Goal: Information Seeking & Learning: Learn about a topic

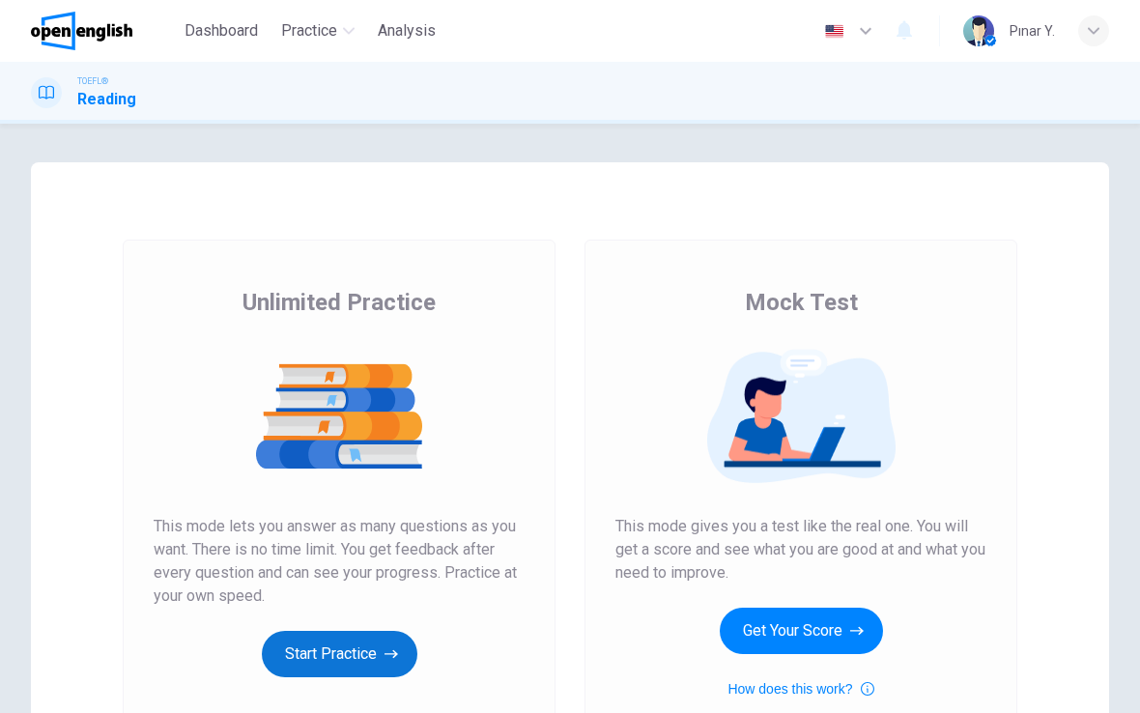
click at [384, 653] on button "Start Practice" at bounding box center [340, 654] width 156 height 46
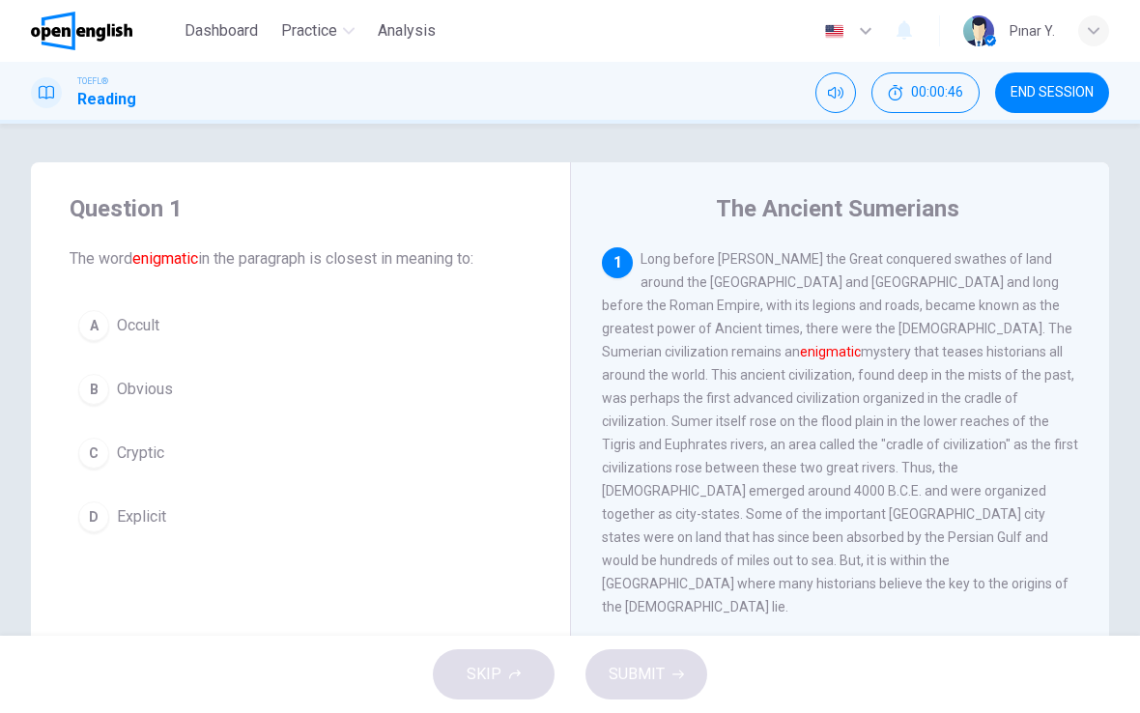
click at [145, 533] on button "D Explicit" at bounding box center [301, 517] width 462 height 48
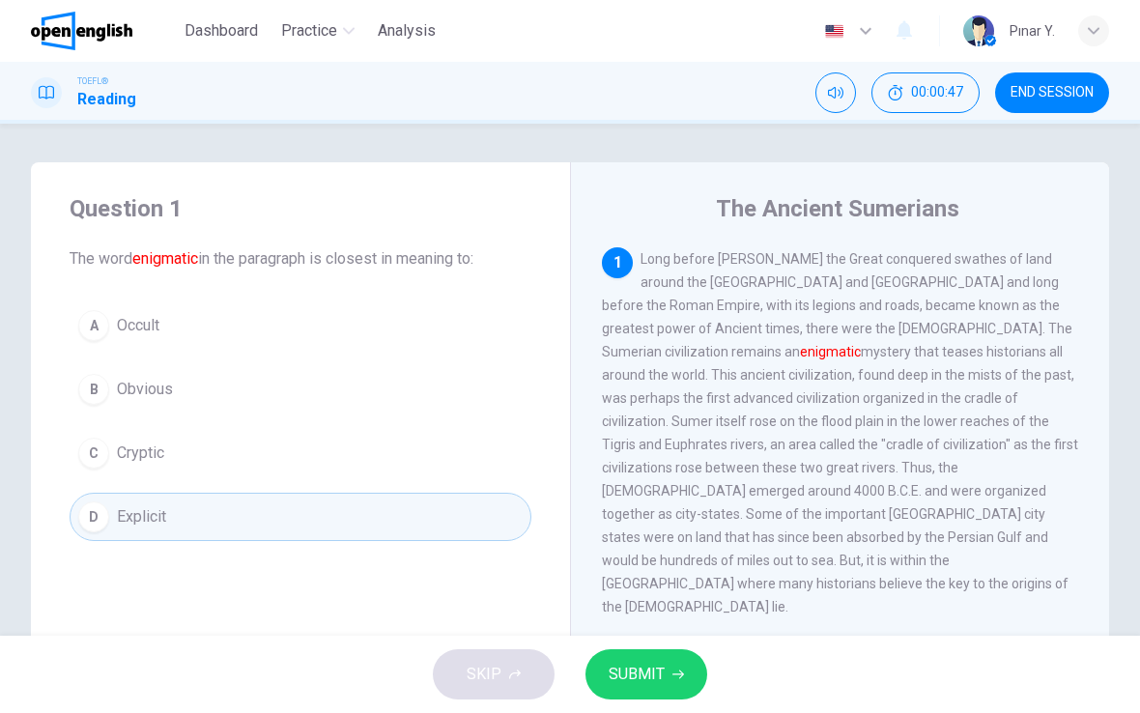
click at [673, 675] on icon "button" at bounding box center [679, 675] width 12 height 12
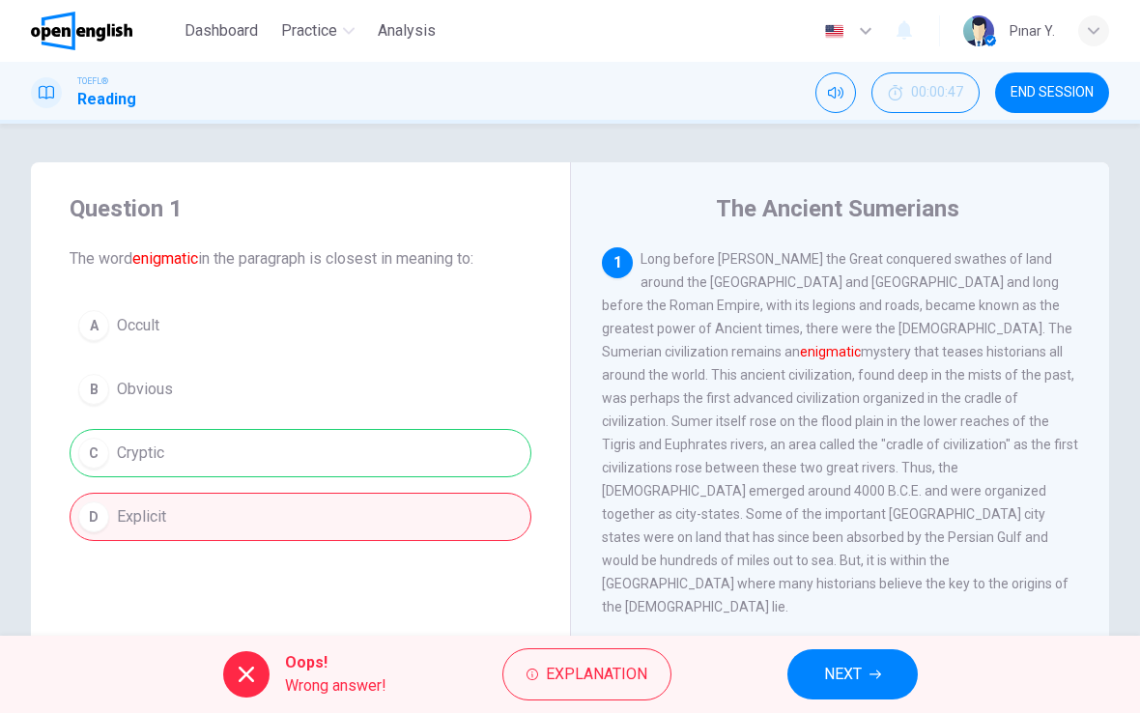
click at [844, 664] on span "NEXT" at bounding box center [843, 674] width 38 height 27
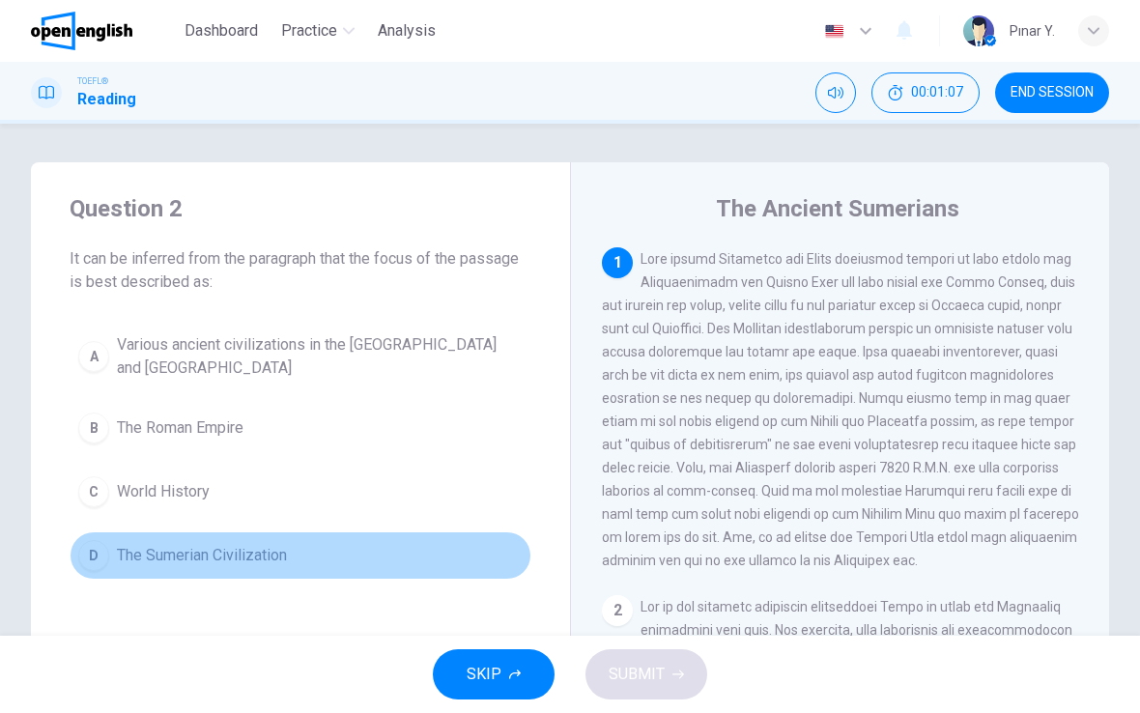
click at [275, 559] on span "The Sumerian Civilization" at bounding box center [202, 555] width 170 height 23
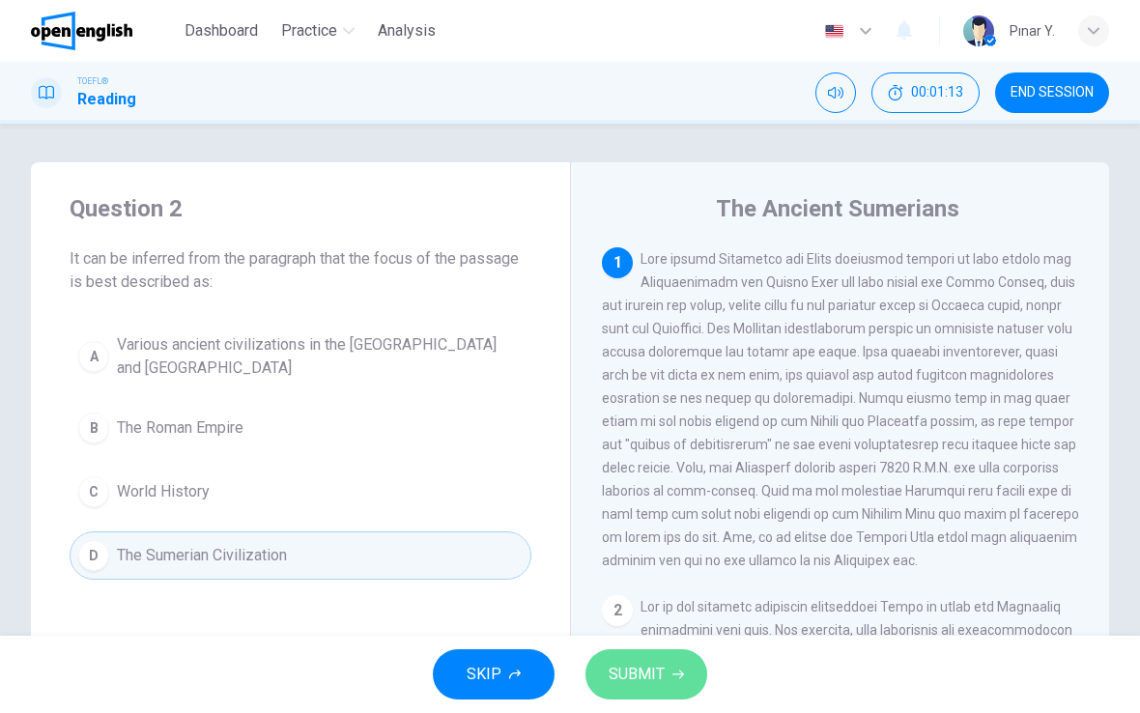
click at [637, 654] on button "SUBMIT" at bounding box center [647, 674] width 122 height 50
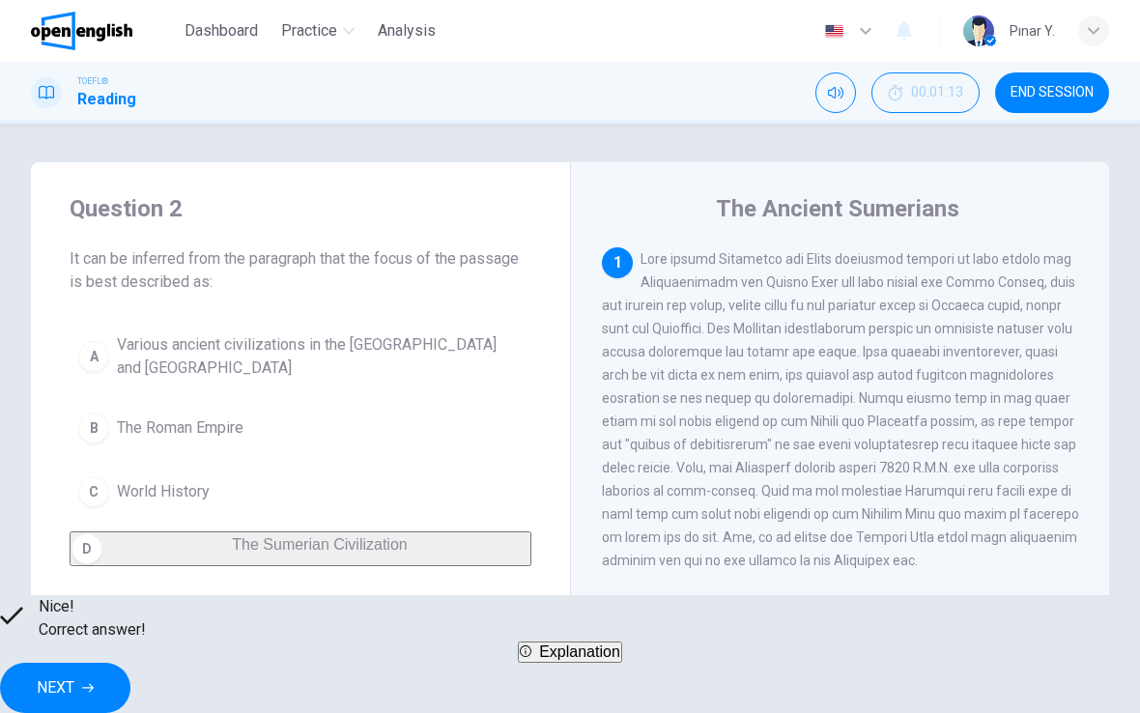
click at [747, 653] on div "Nice! Correct answer! Explanation NEXT" at bounding box center [570, 654] width 1140 height 118
click at [74, 675] on span "NEXT" at bounding box center [56, 688] width 38 height 27
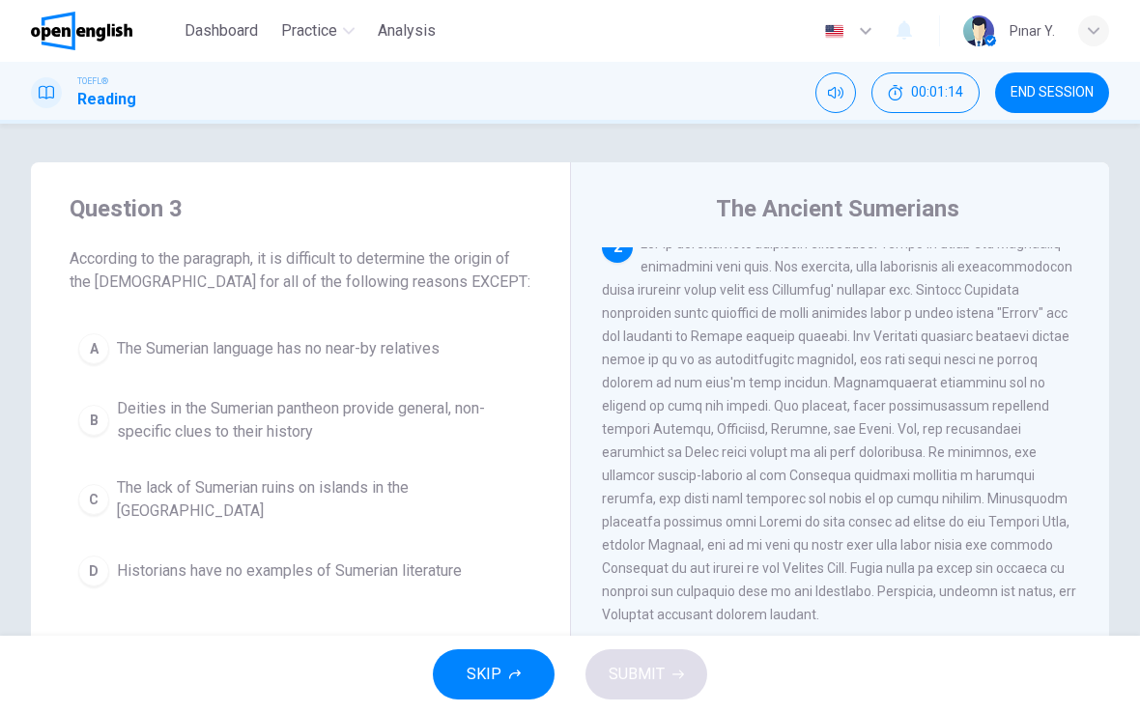
scroll to position [363, 0]
click at [344, 560] on span "Historians have no examples of Sumerian literature" at bounding box center [289, 571] width 345 height 23
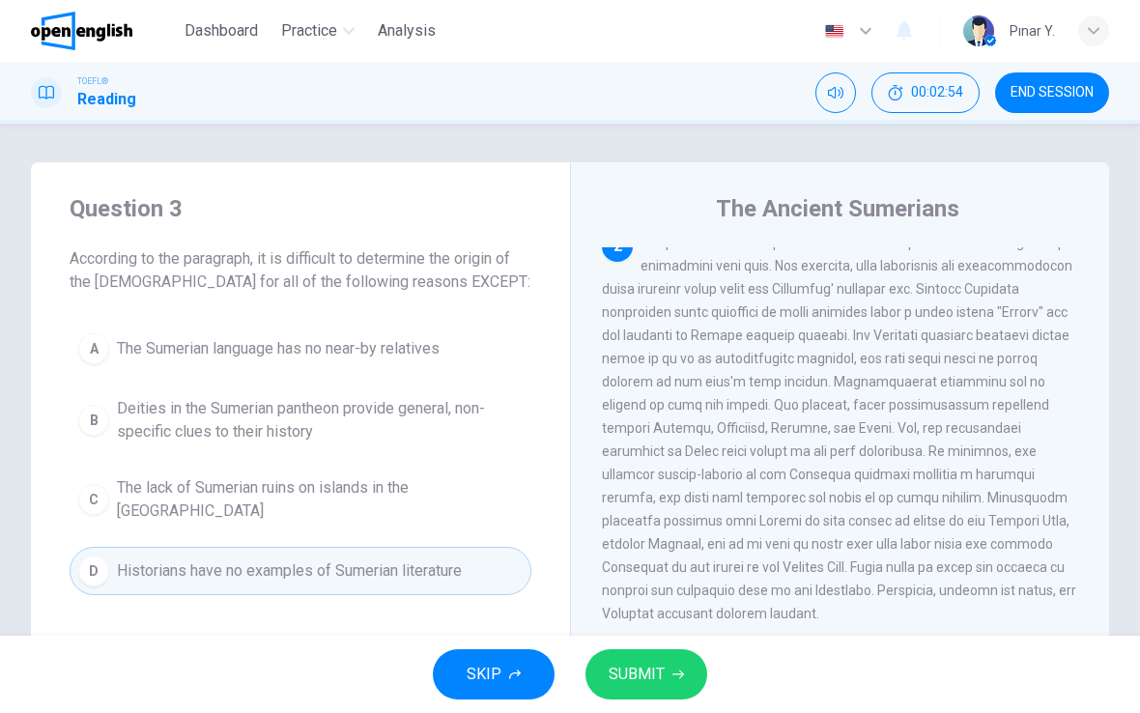
scroll to position [364, 0]
click at [661, 679] on span "SUBMIT" at bounding box center [637, 674] width 56 height 27
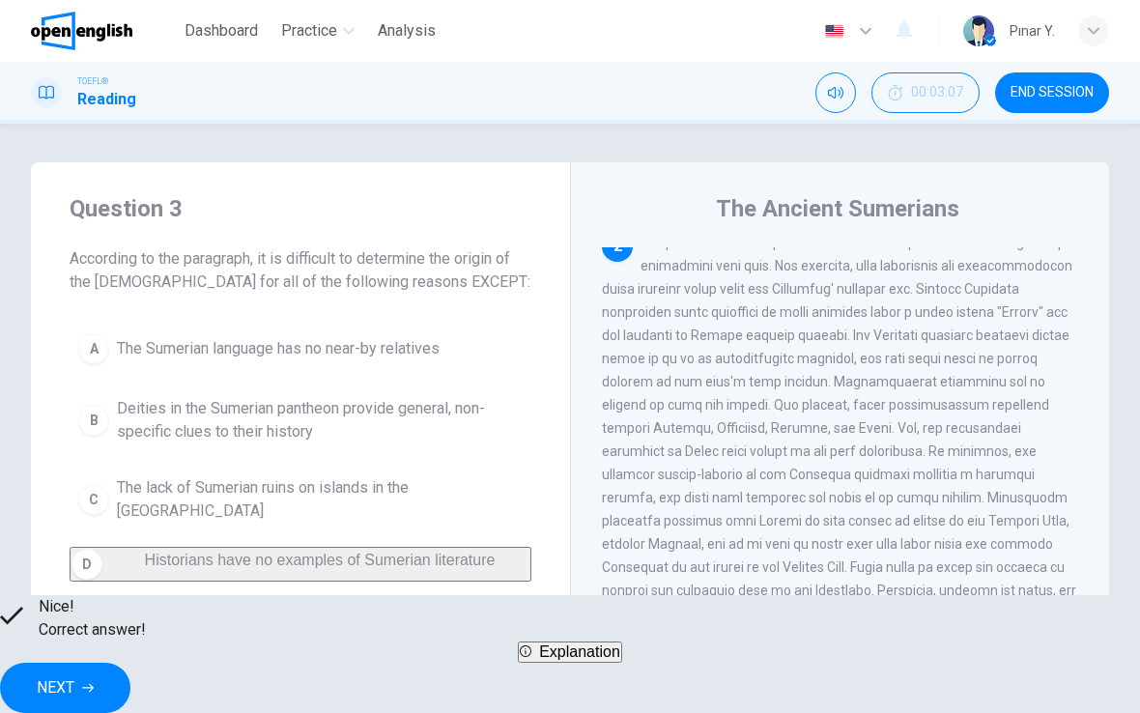
click at [74, 681] on span "NEXT" at bounding box center [56, 688] width 38 height 27
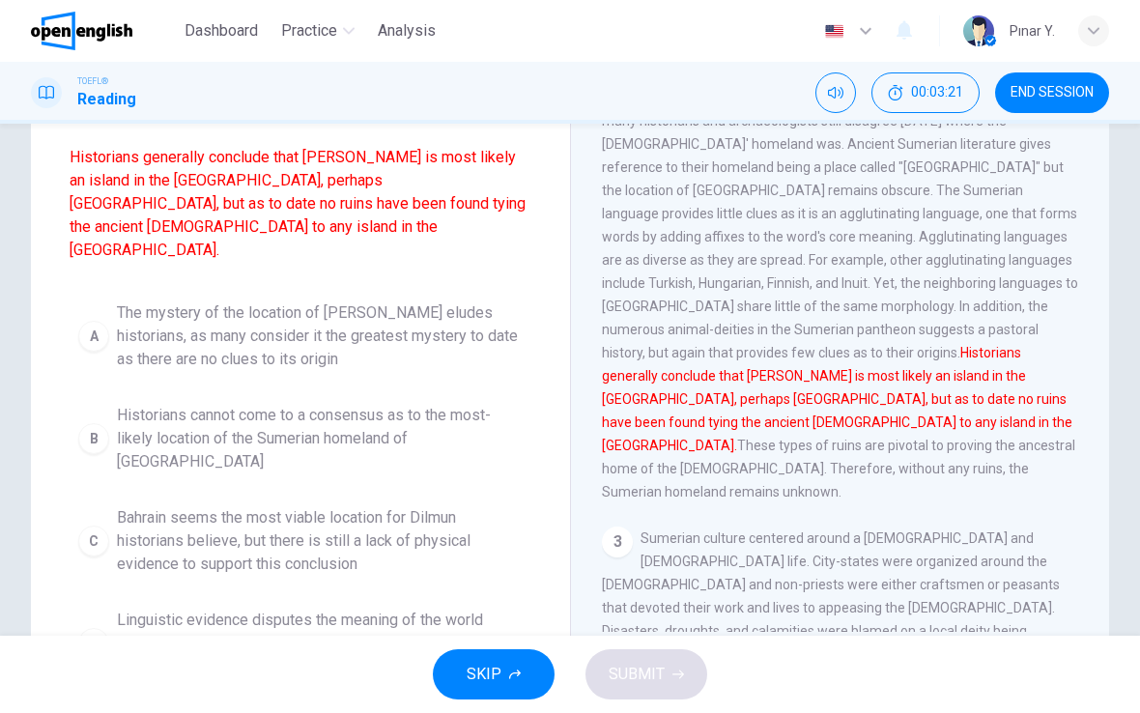
scroll to position [172, 0]
click at [147, 303] on span "The mystery of the location of [PERSON_NAME] eludes historians, as many conside…" at bounding box center [320, 336] width 406 height 70
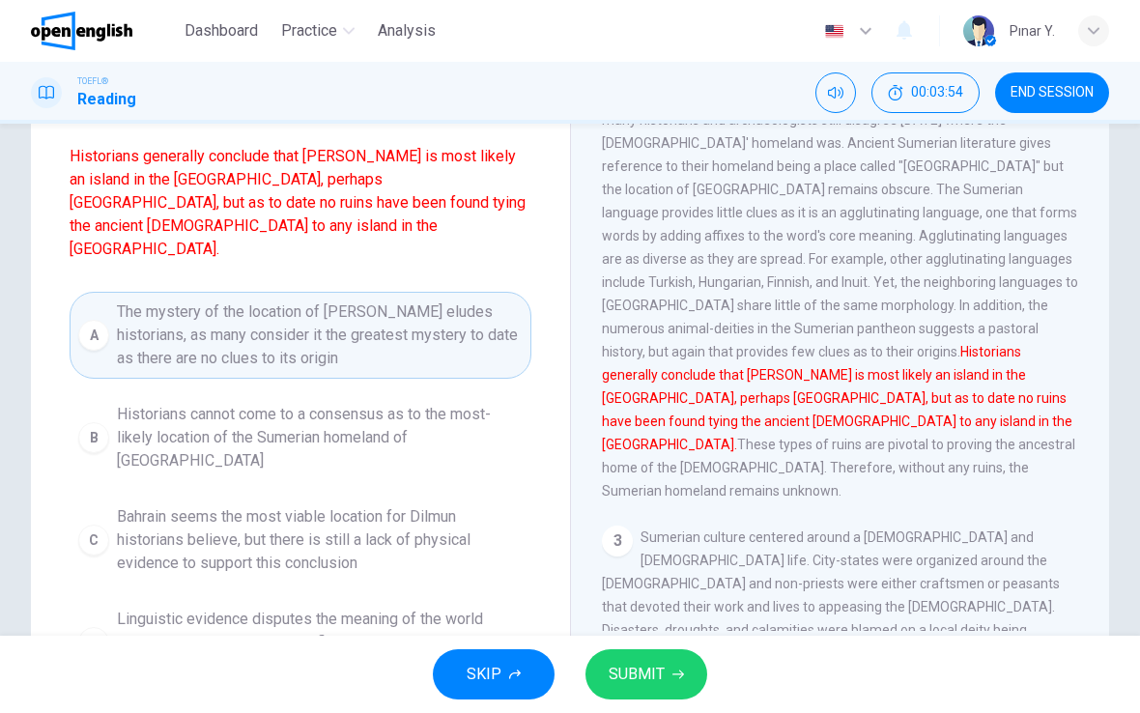
click at [652, 684] on span "SUBMIT" at bounding box center [637, 674] width 56 height 27
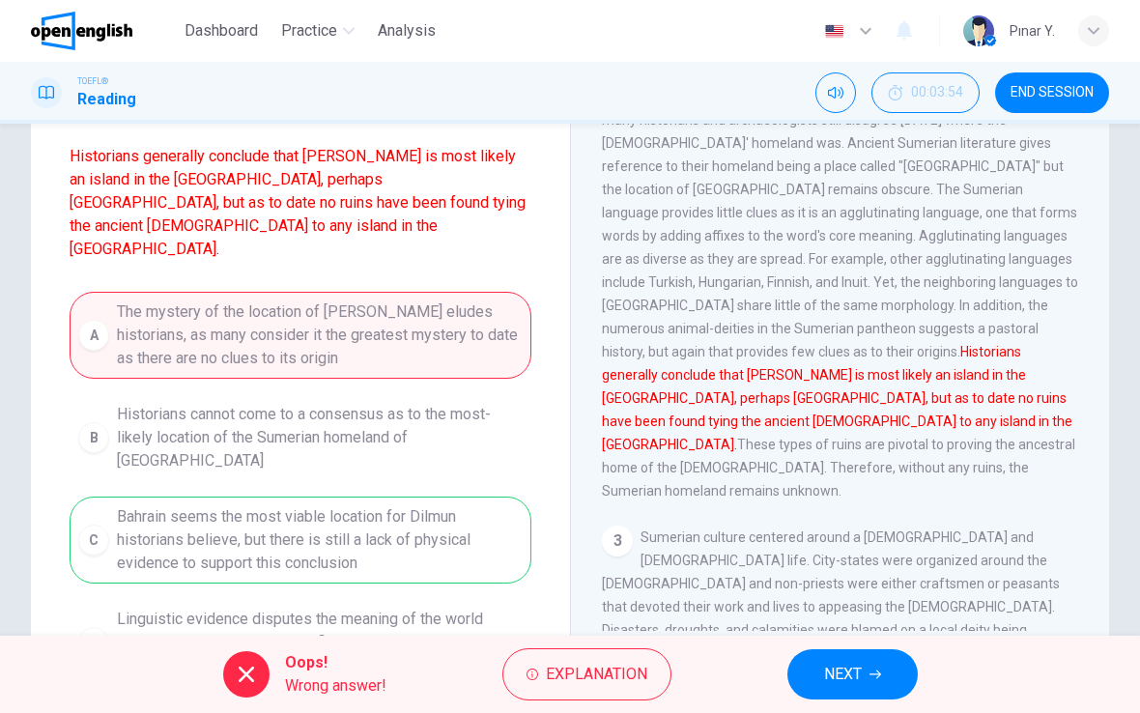
click at [850, 678] on span "NEXT" at bounding box center [843, 674] width 38 height 27
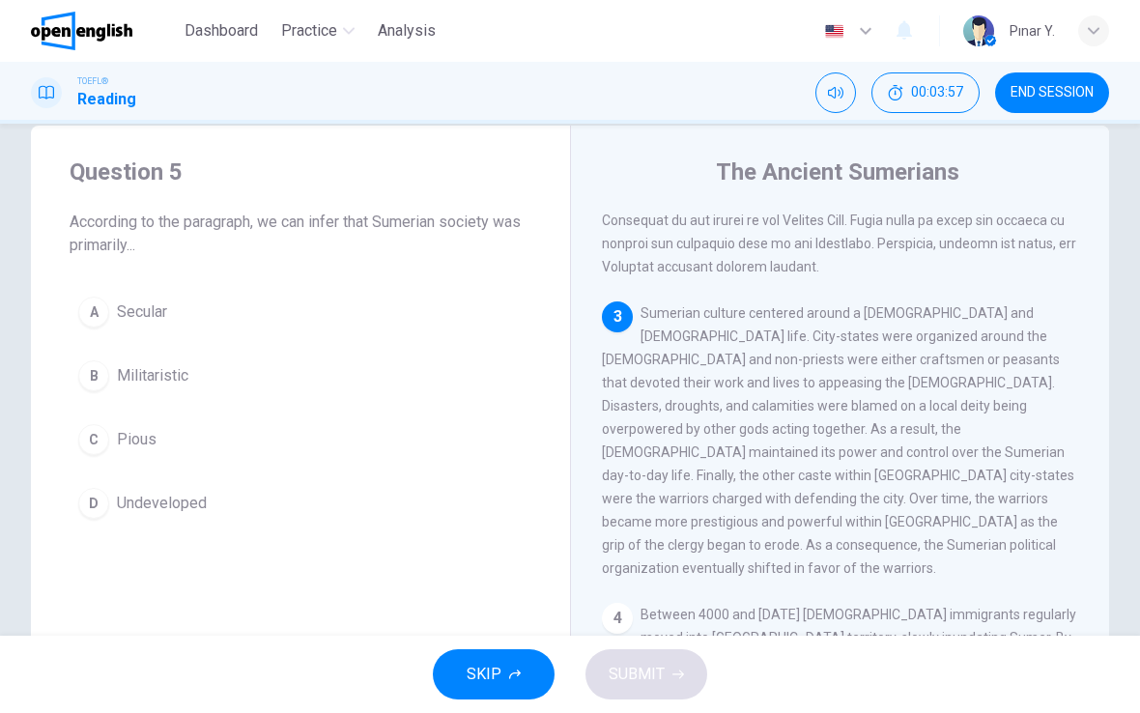
scroll to position [42, 0]
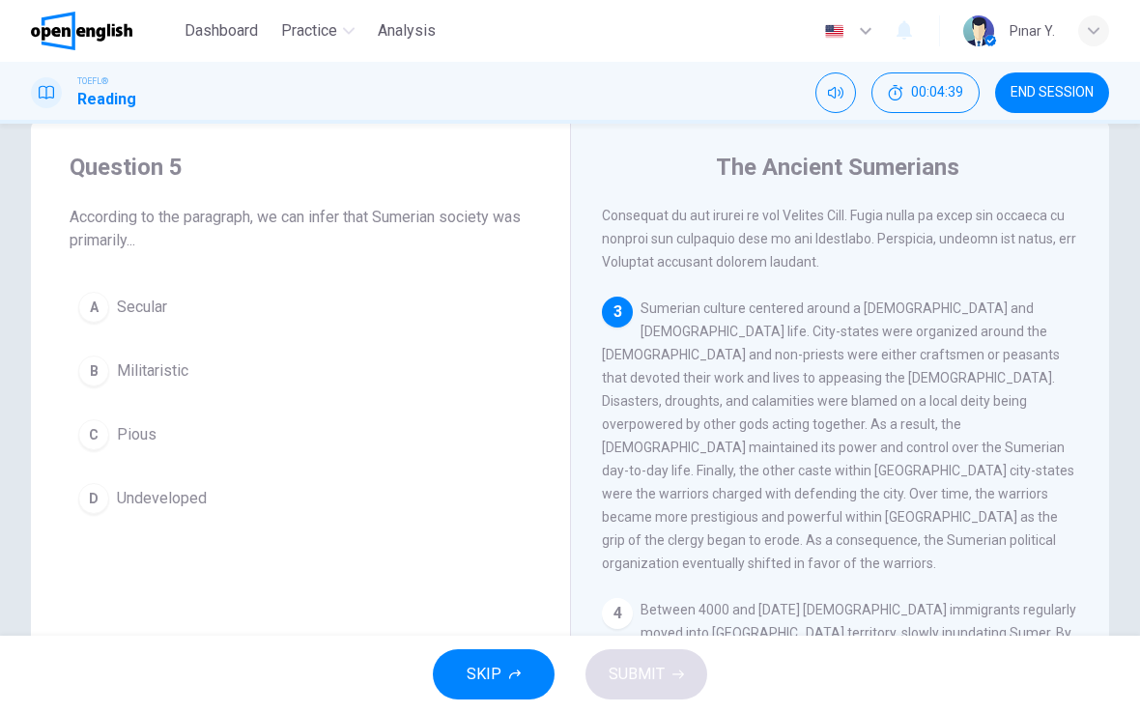
click at [136, 360] on span "Militaristic" at bounding box center [153, 371] width 72 height 23
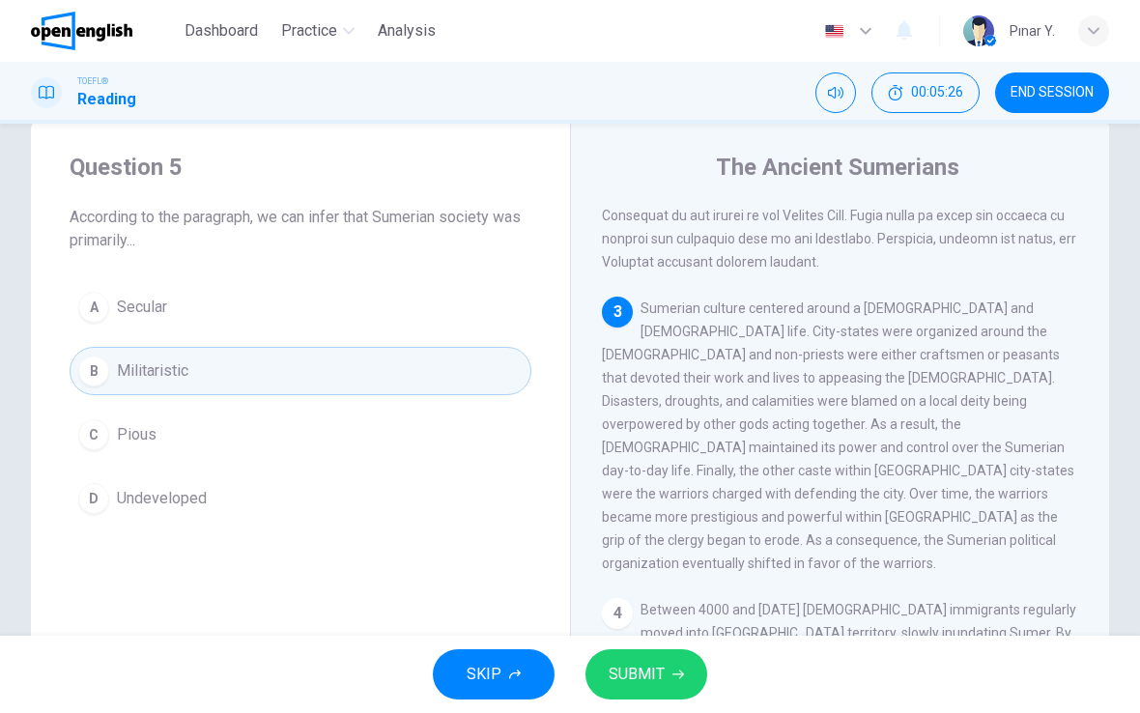
click at [130, 311] on span "Secular" at bounding box center [142, 307] width 50 height 23
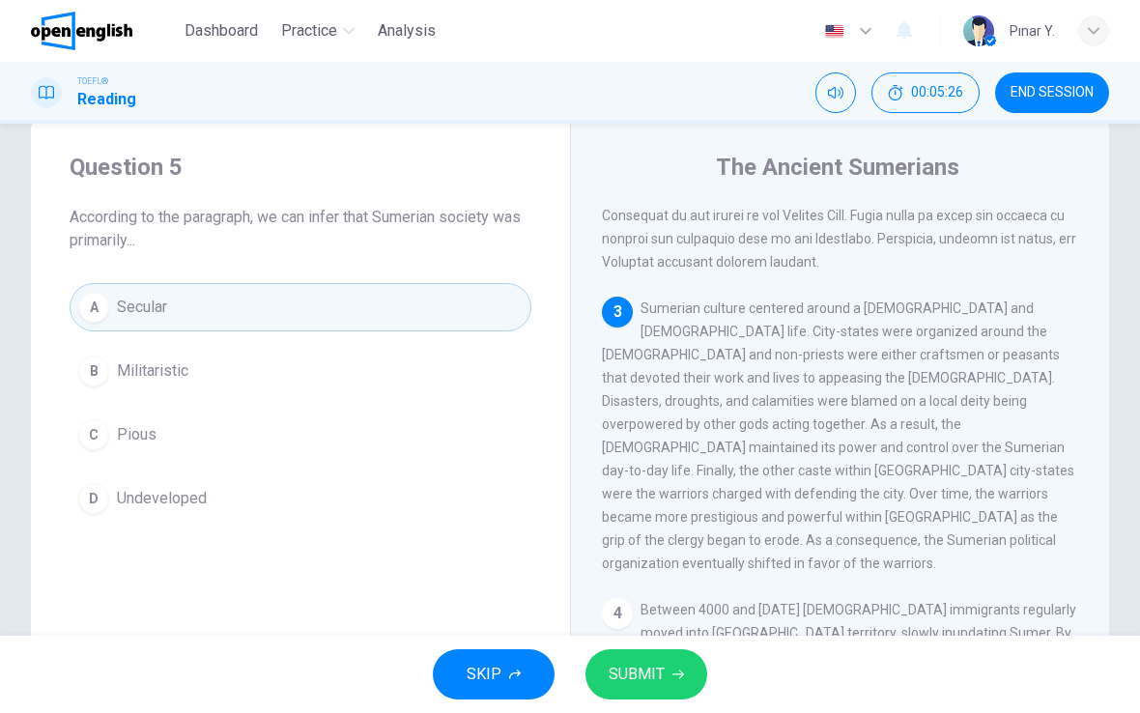
click at [682, 681] on button "SUBMIT" at bounding box center [647, 674] width 122 height 50
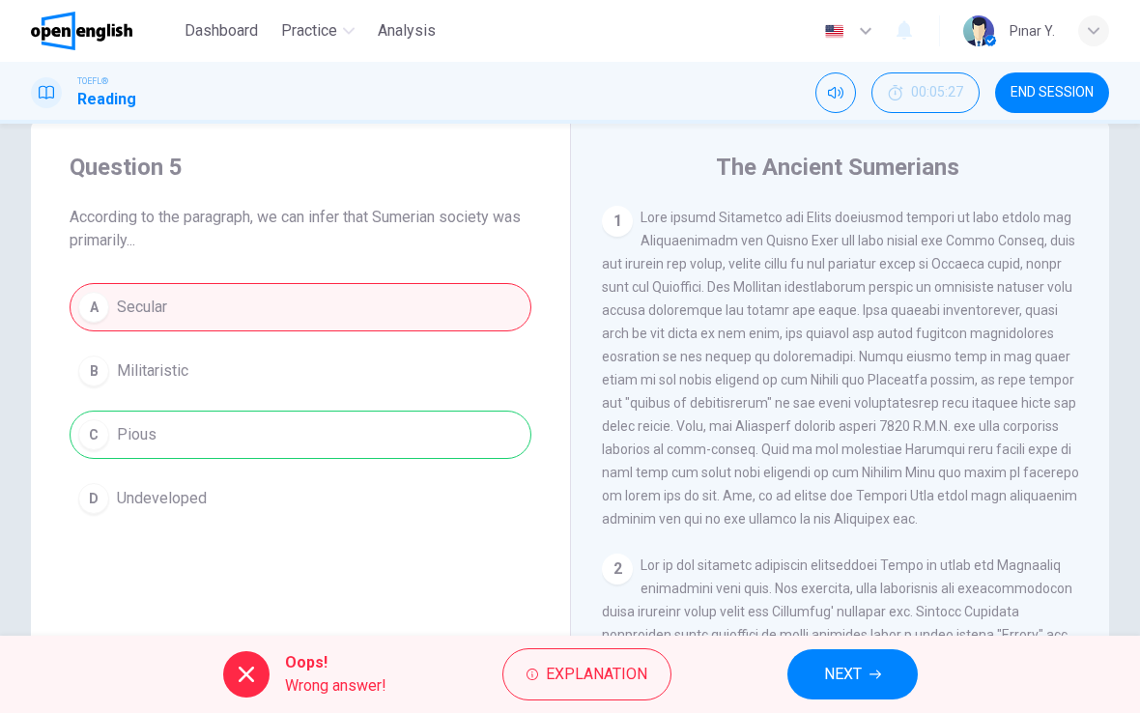
scroll to position [-2, 0]
click at [839, 678] on span "NEXT" at bounding box center [843, 674] width 38 height 27
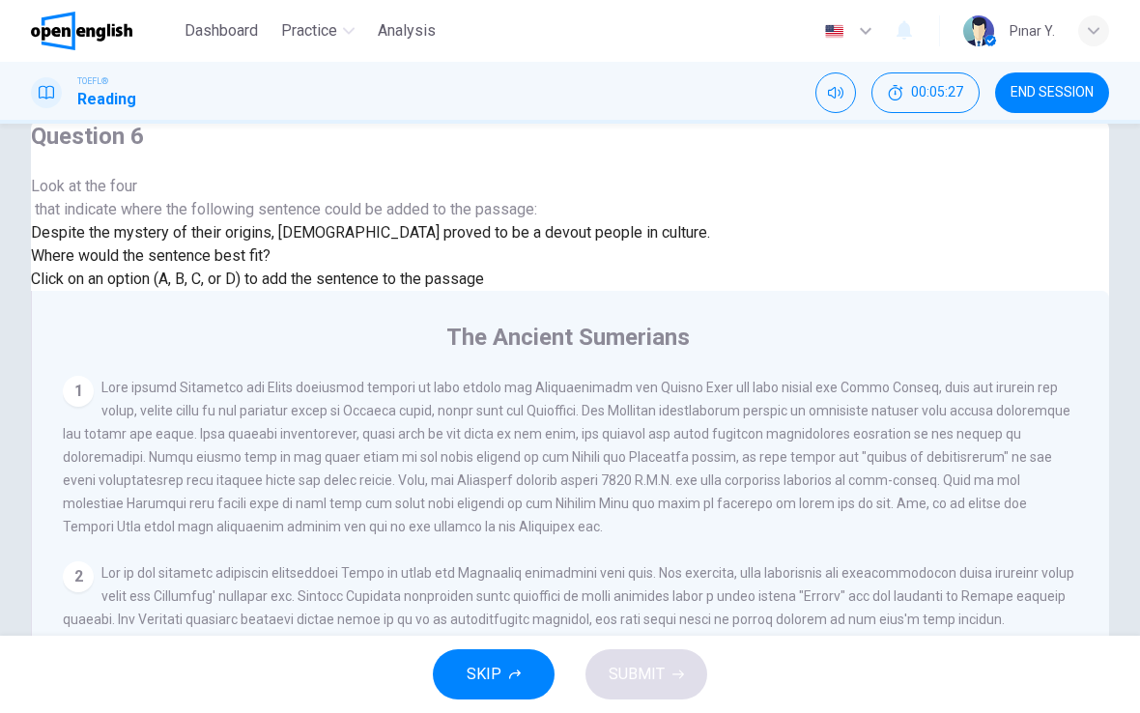
scroll to position [579, 0]
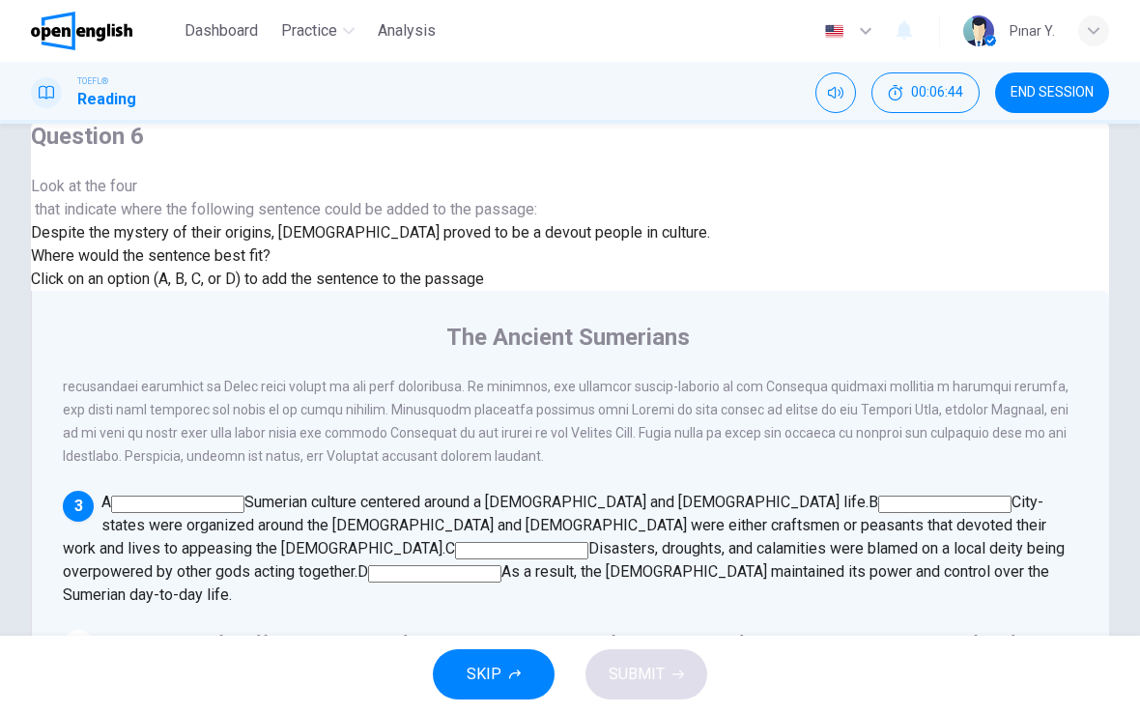
click at [589, 542] on input at bounding box center [521, 550] width 133 height 17
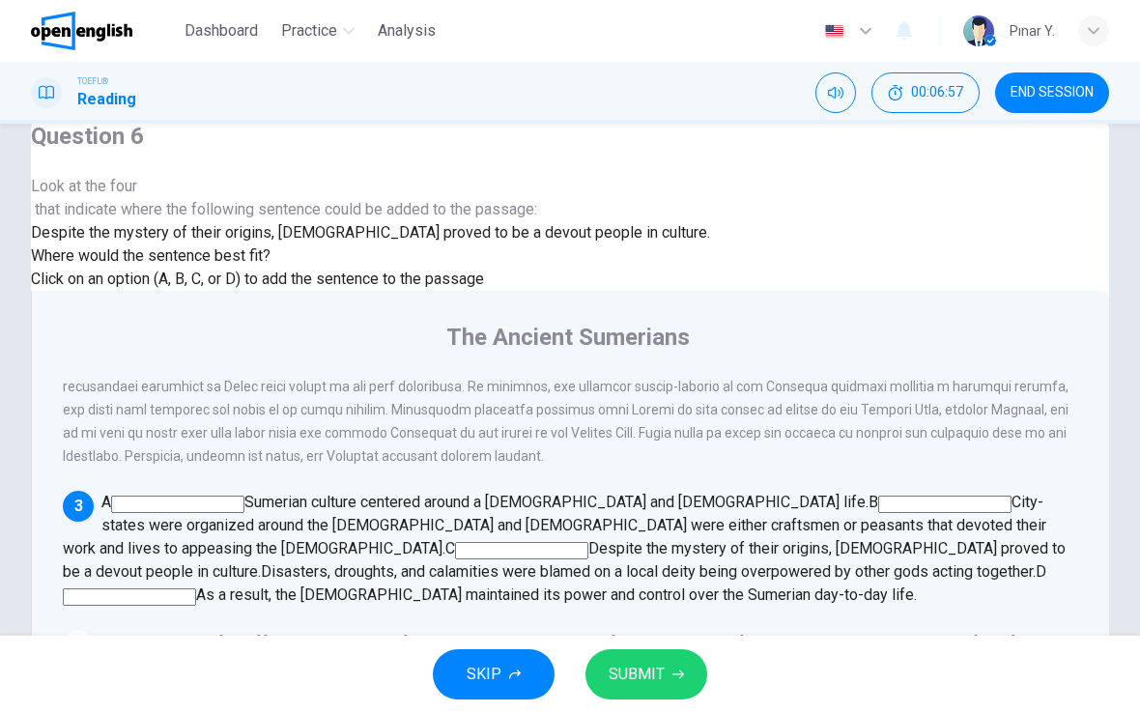
click at [635, 642] on div "SKIP SUBMIT" at bounding box center [570, 674] width 1140 height 77
click at [646, 678] on span "SUBMIT" at bounding box center [637, 674] width 56 height 27
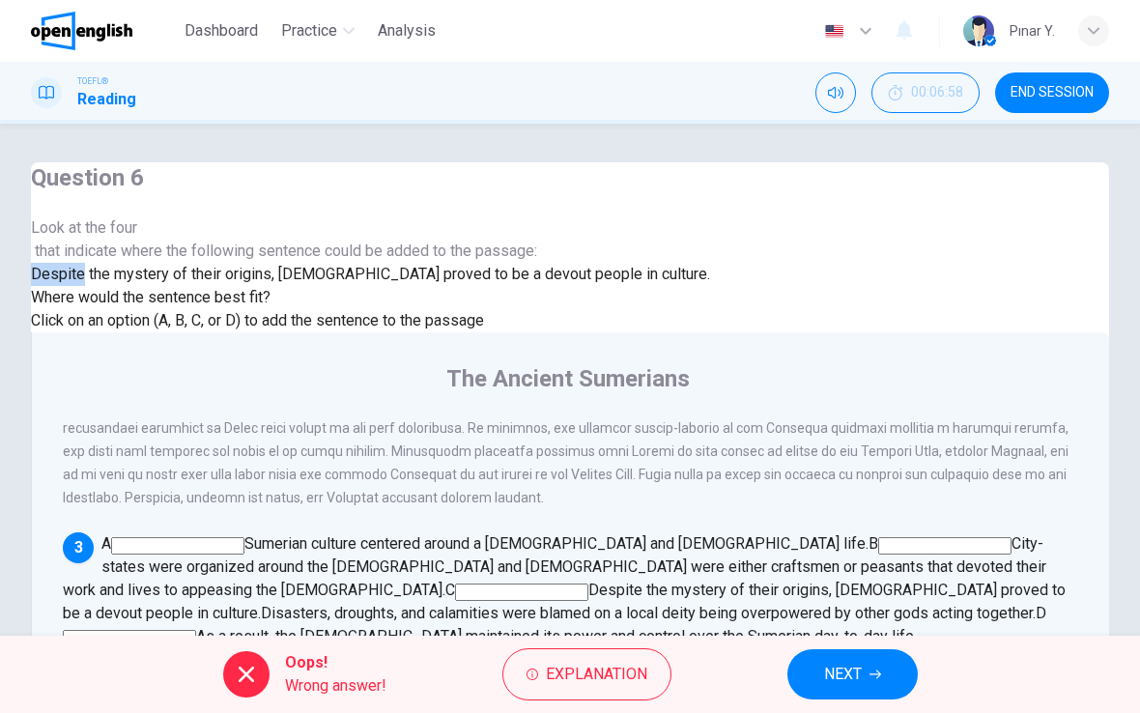
scroll to position [0, 0]
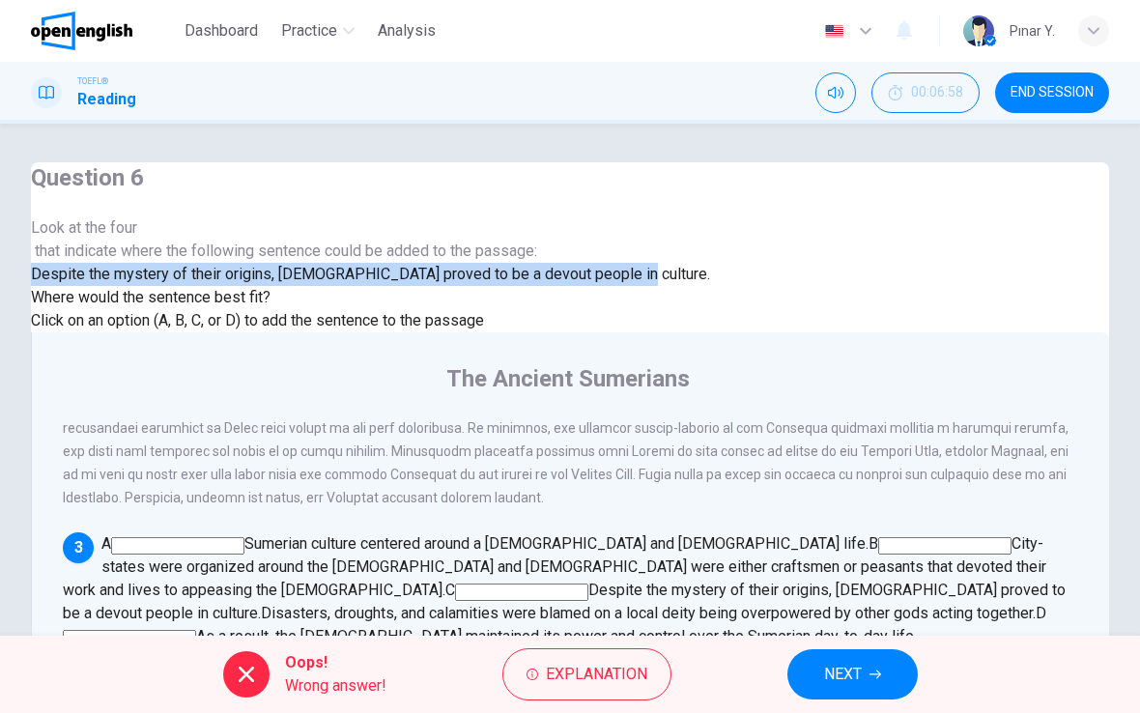
click at [854, 673] on span "NEXT" at bounding box center [843, 674] width 38 height 27
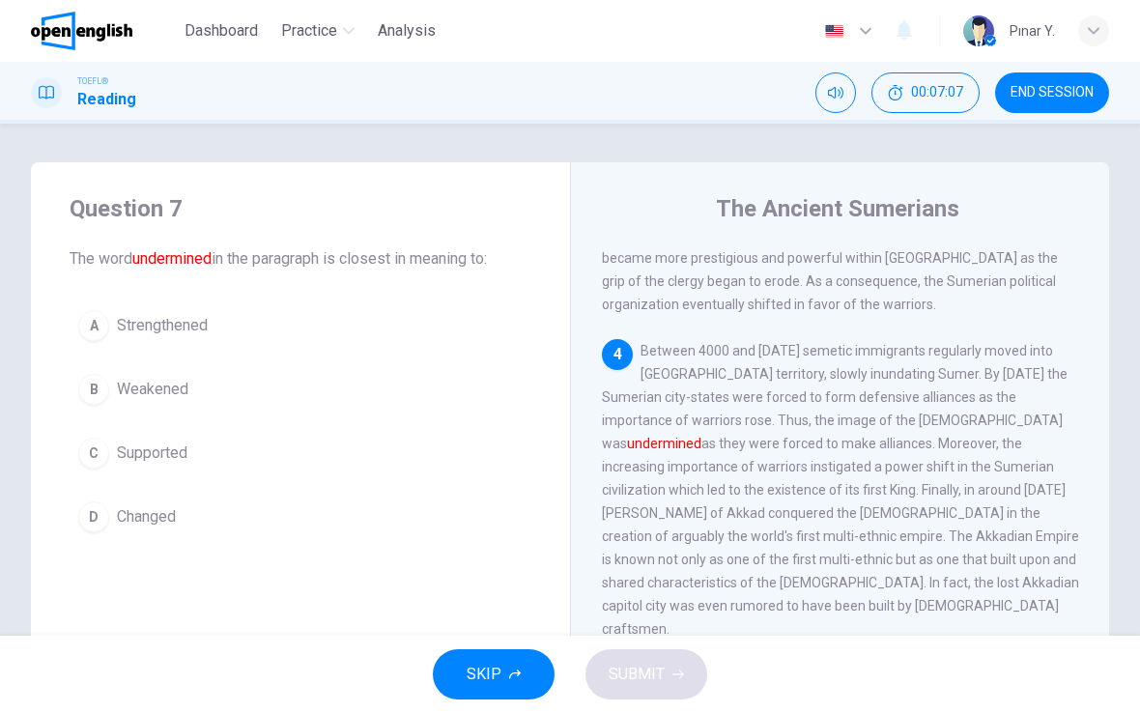
scroll to position [978, 0]
click at [133, 385] on span "Weakened" at bounding box center [153, 389] width 72 height 23
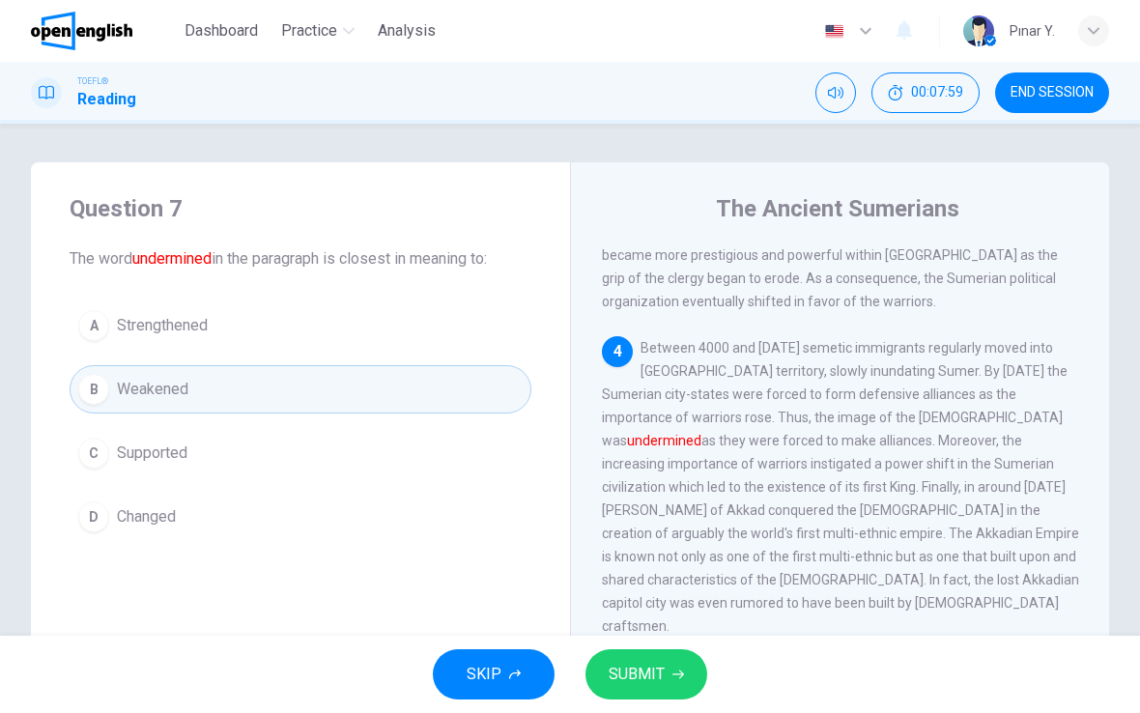
click at [678, 634] on div "1 2 3 Sumerian culture centered around a [DEMOGRAPHIC_DATA] and [DEMOGRAPHIC_DA…" at bounding box center [853, 525] width 503 height 556
click at [677, 633] on div "1 2 3 Sumerian culture centered around a [DEMOGRAPHIC_DATA] and [DEMOGRAPHIC_DA…" at bounding box center [853, 525] width 503 height 556
click at [648, 680] on span "SUBMIT" at bounding box center [637, 674] width 56 height 27
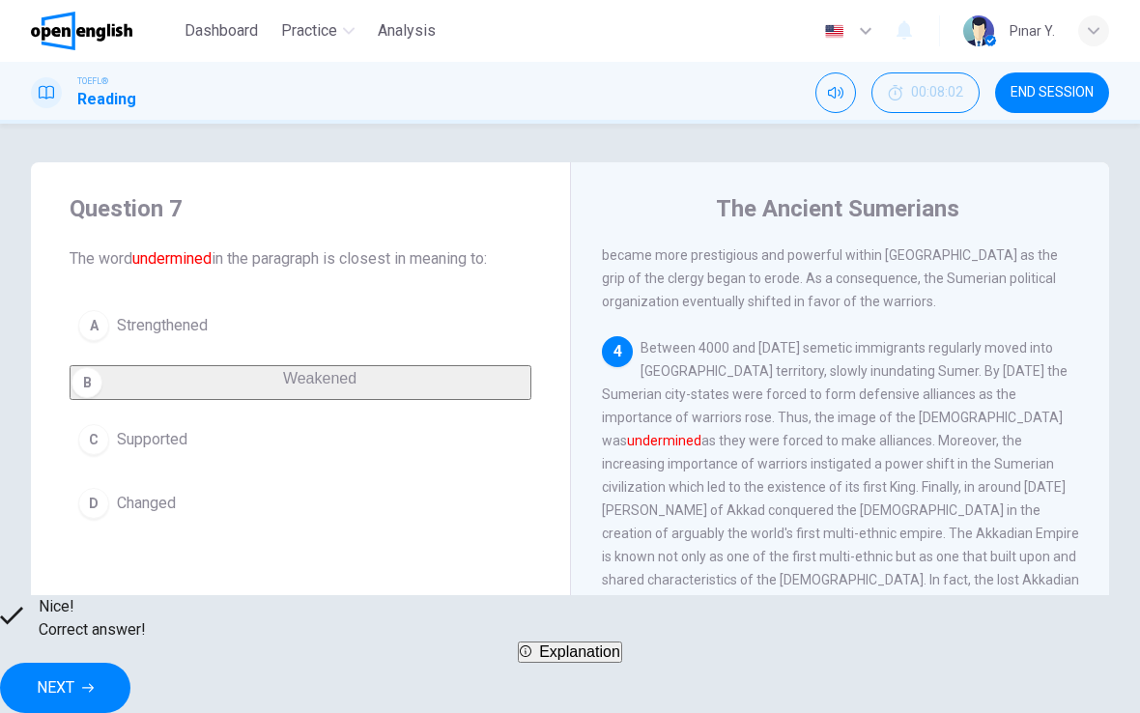
click at [130, 663] on button "NEXT" at bounding box center [65, 688] width 130 height 50
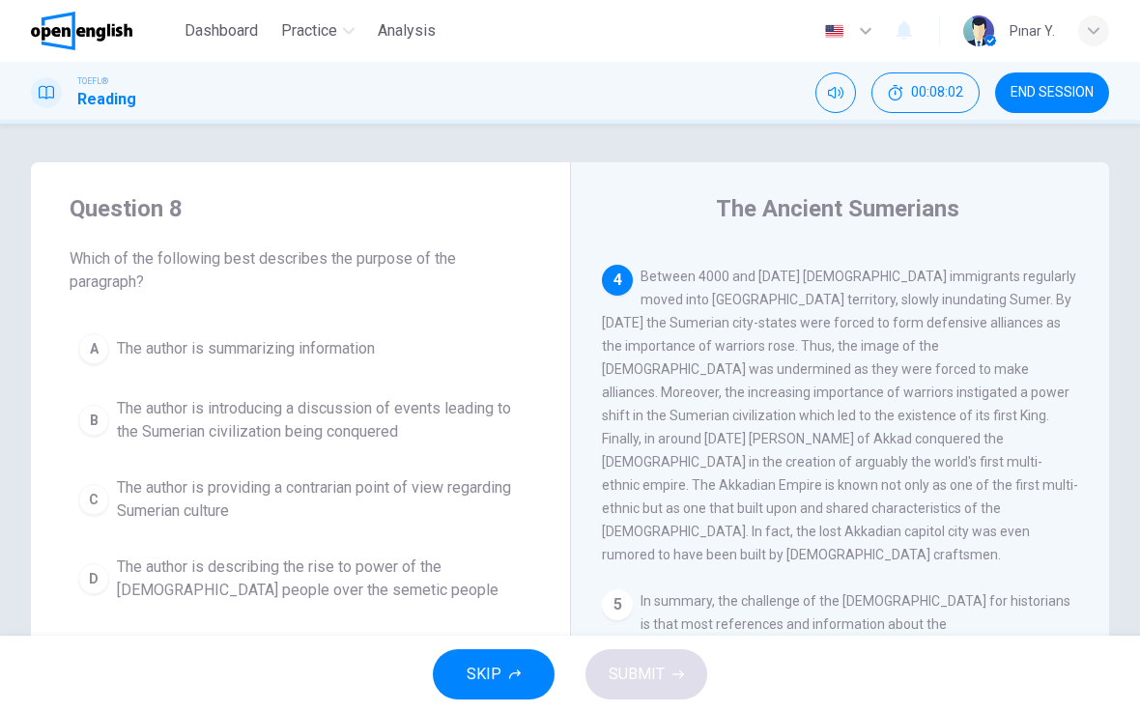
scroll to position [1058, 0]
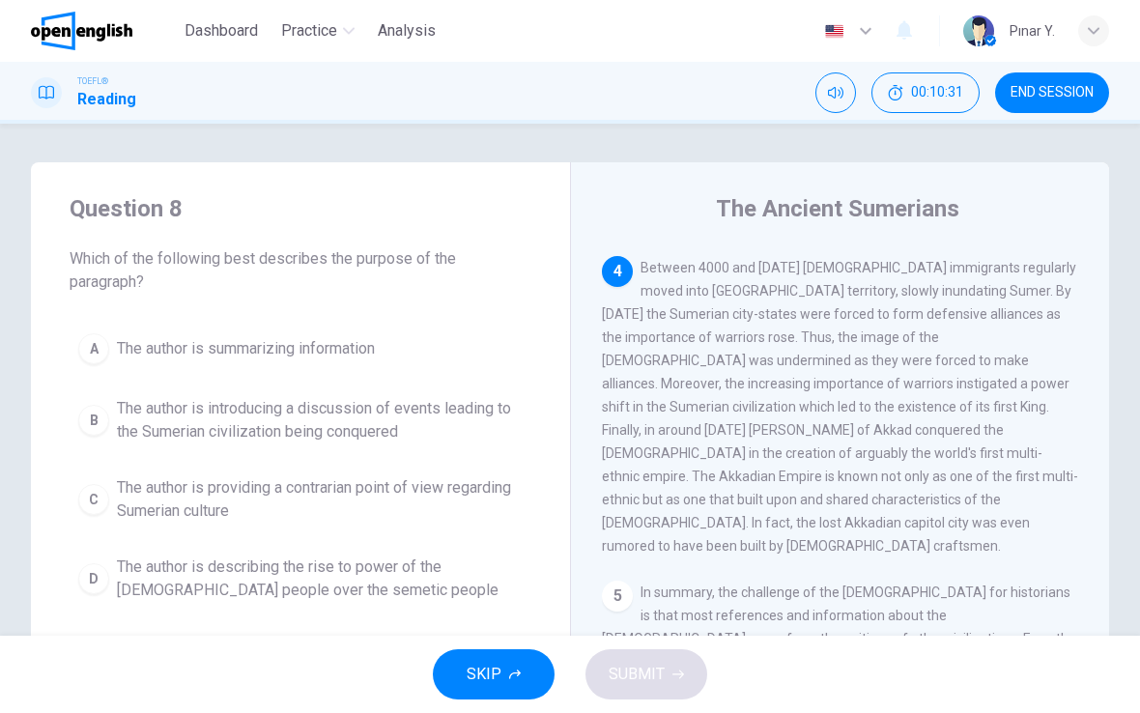
click at [169, 577] on span "The author is describing the rise to power of the [DEMOGRAPHIC_DATA] people ove…" at bounding box center [320, 579] width 406 height 46
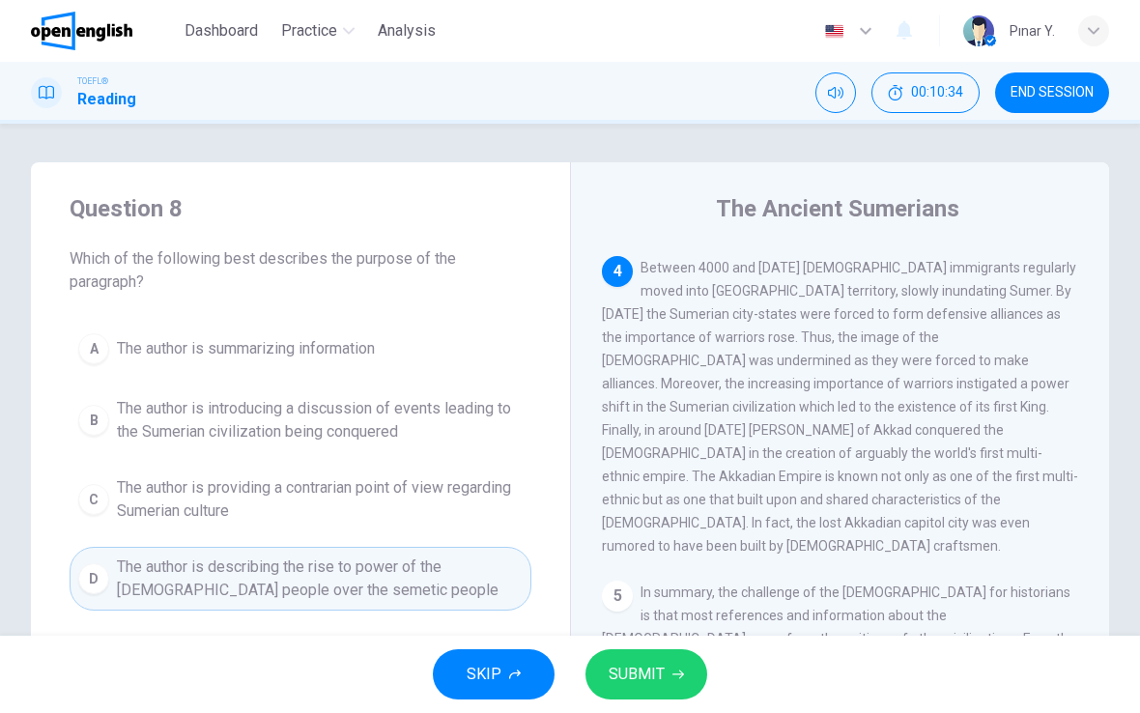
click at [155, 472] on button "C The author is providing a contrarian point of view regarding Sumerian culture" at bounding box center [301, 500] width 462 height 64
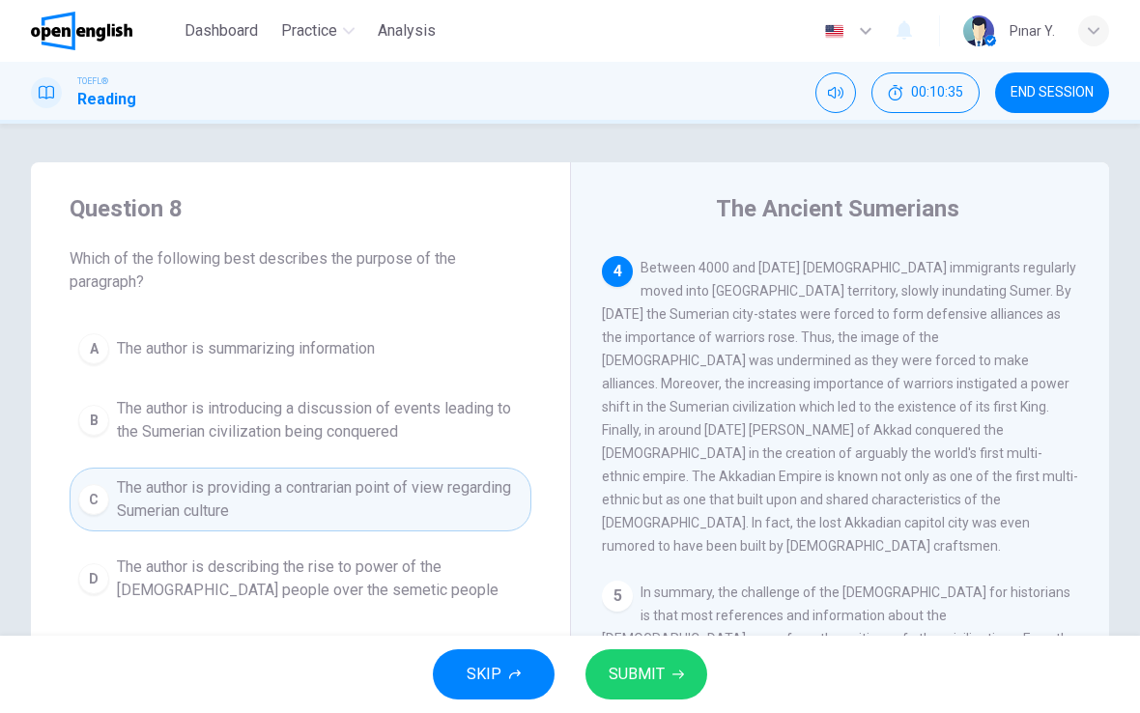
click at [644, 683] on span "SUBMIT" at bounding box center [637, 674] width 56 height 27
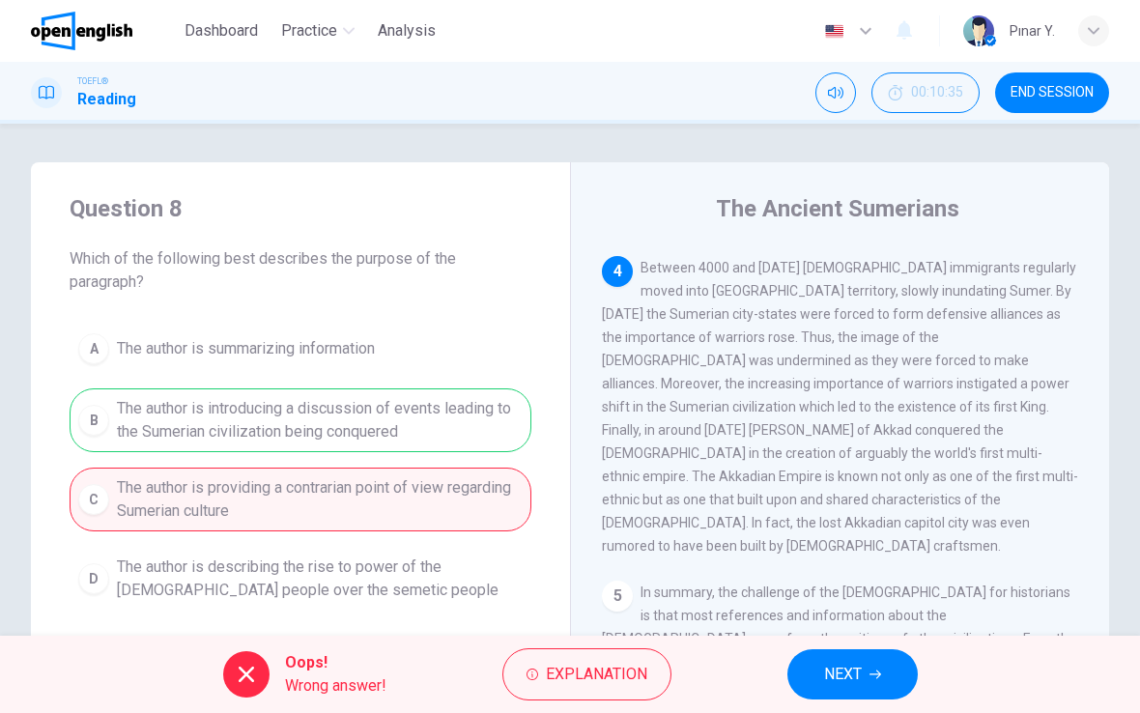
click at [824, 684] on span "NEXT" at bounding box center [843, 674] width 38 height 27
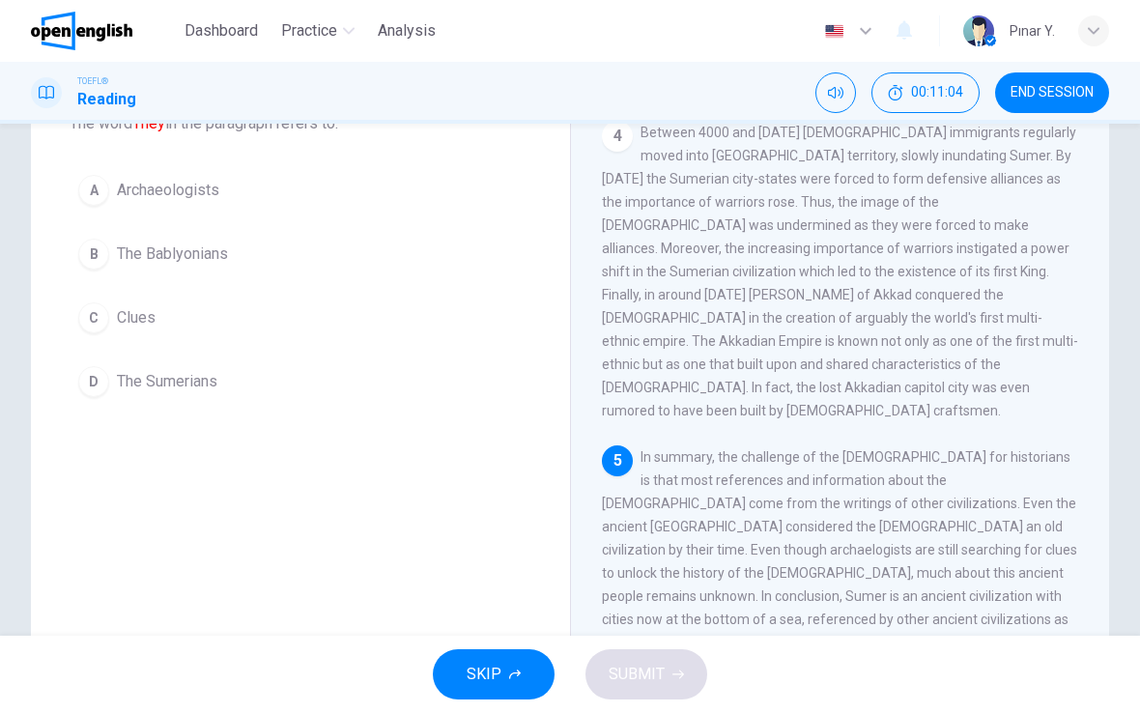
scroll to position [130, 0]
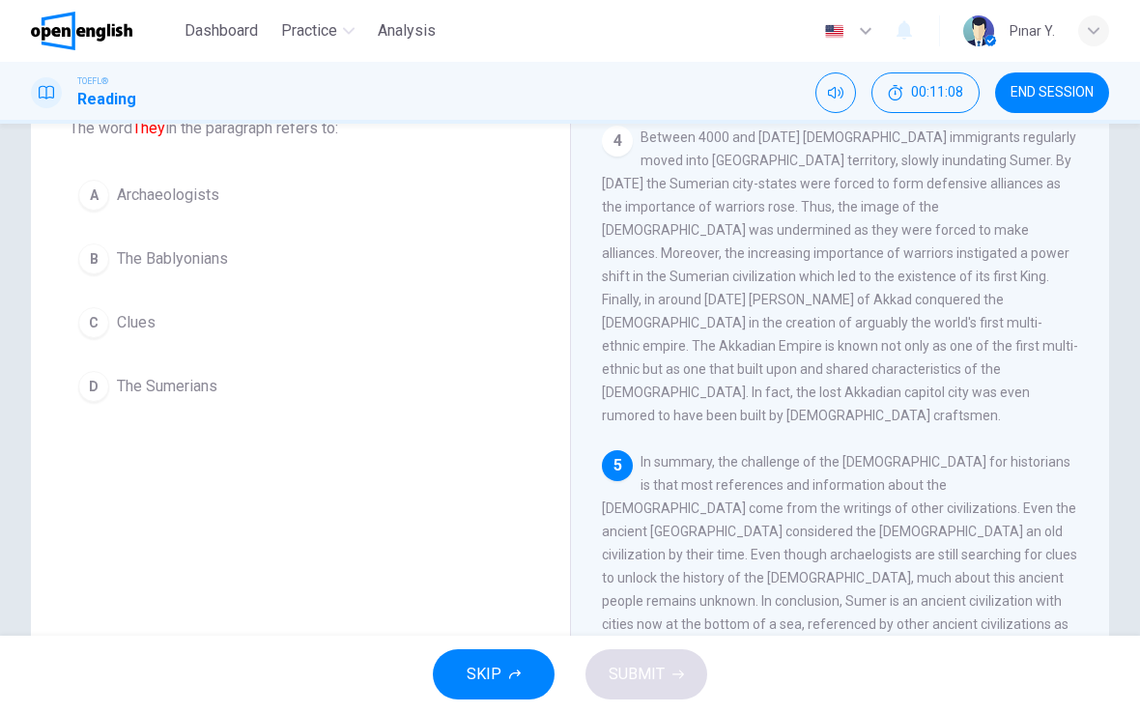
click at [147, 377] on span "The Sumerians" at bounding box center [167, 386] width 101 height 23
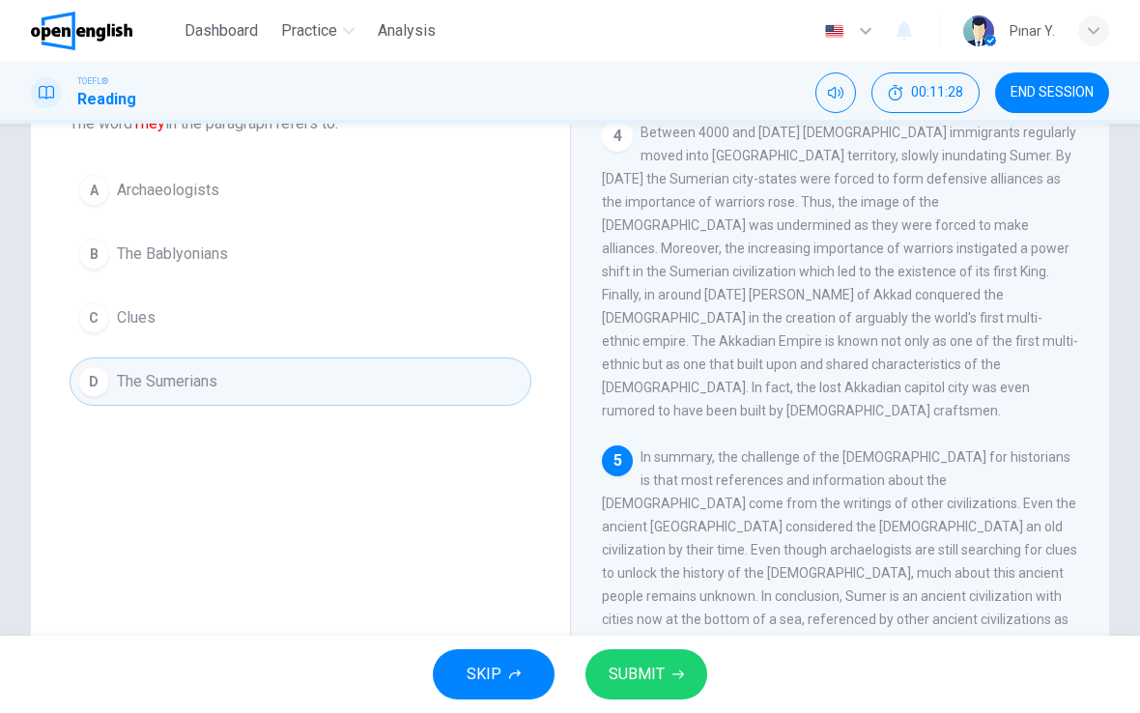
scroll to position [134, 0]
click at [626, 676] on span "SUBMIT" at bounding box center [637, 674] width 56 height 27
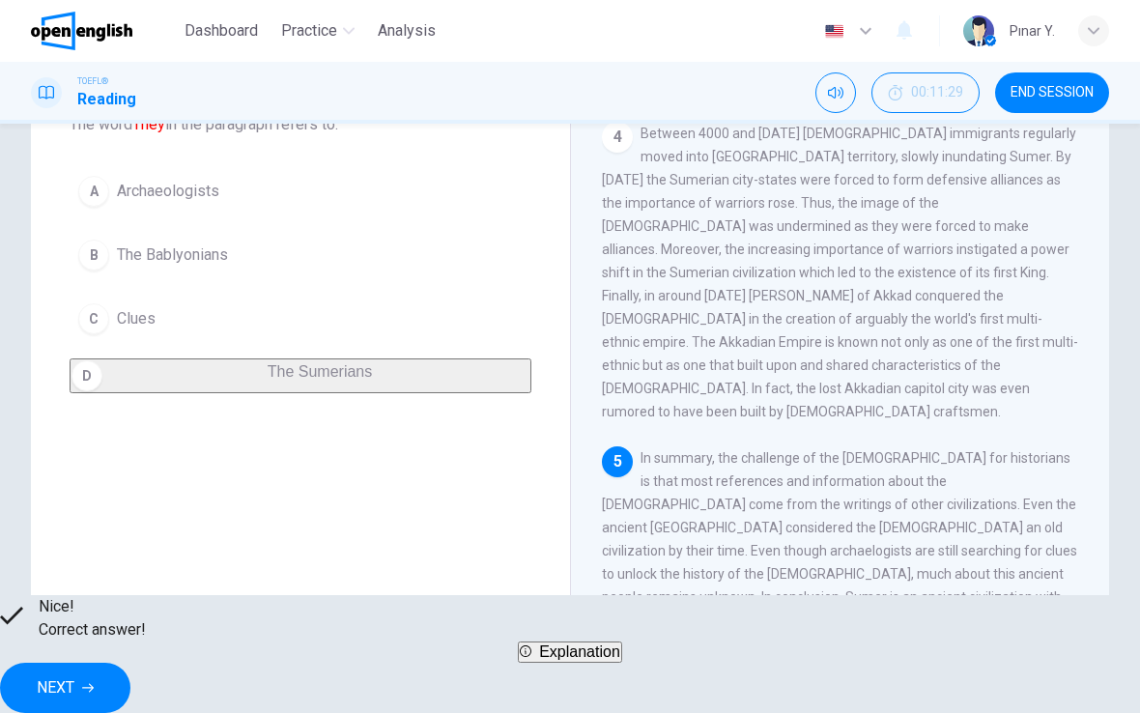
click at [130, 663] on button "NEXT" at bounding box center [65, 688] width 130 height 50
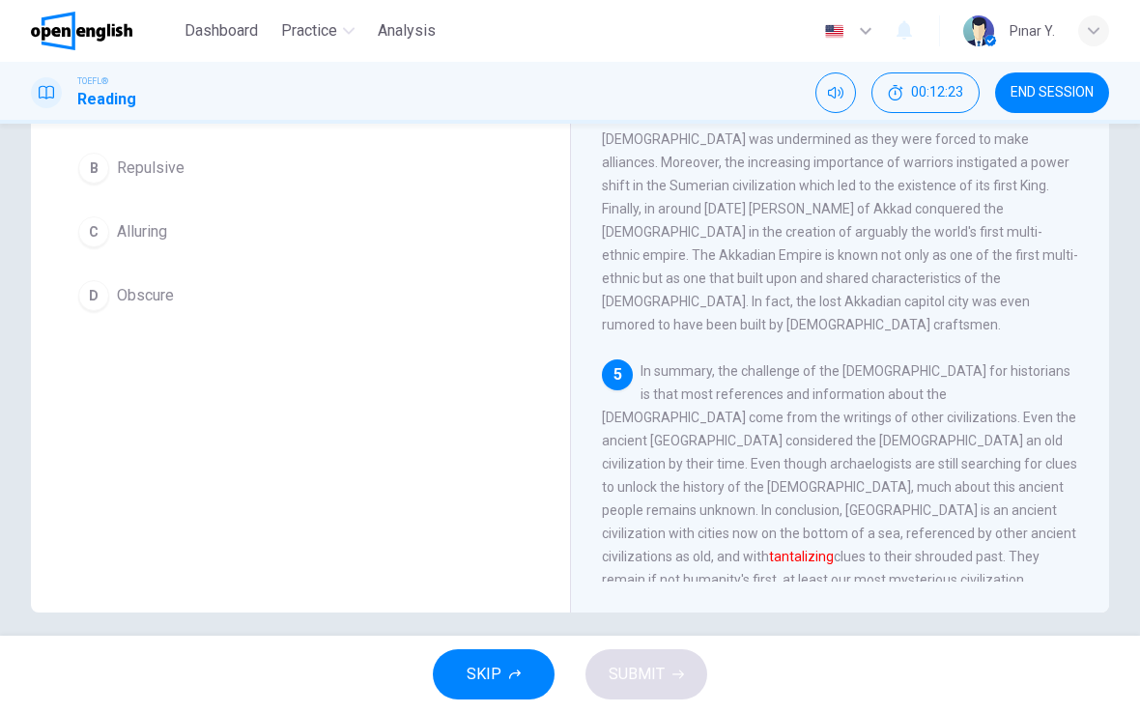
scroll to position [222, 0]
click at [104, 165] on div "B" at bounding box center [93, 167] width 31 height 31
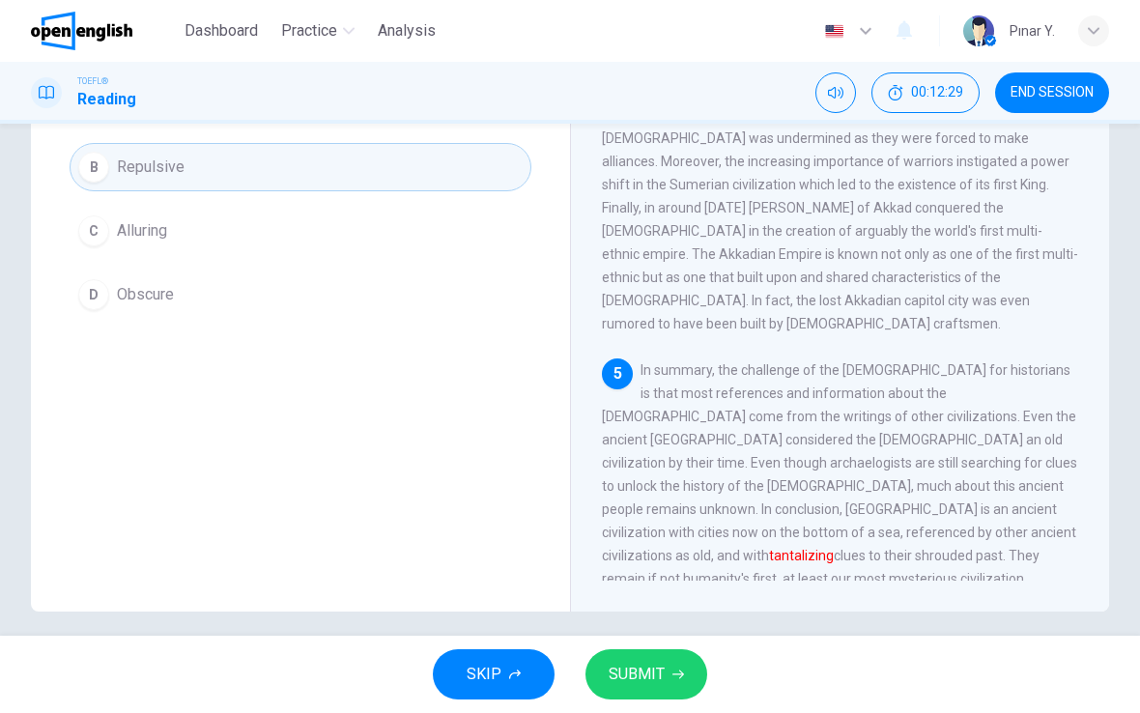
click at [618, 686] on span "SUBMIT" at bounding box center [637, 674] width 56 height 27
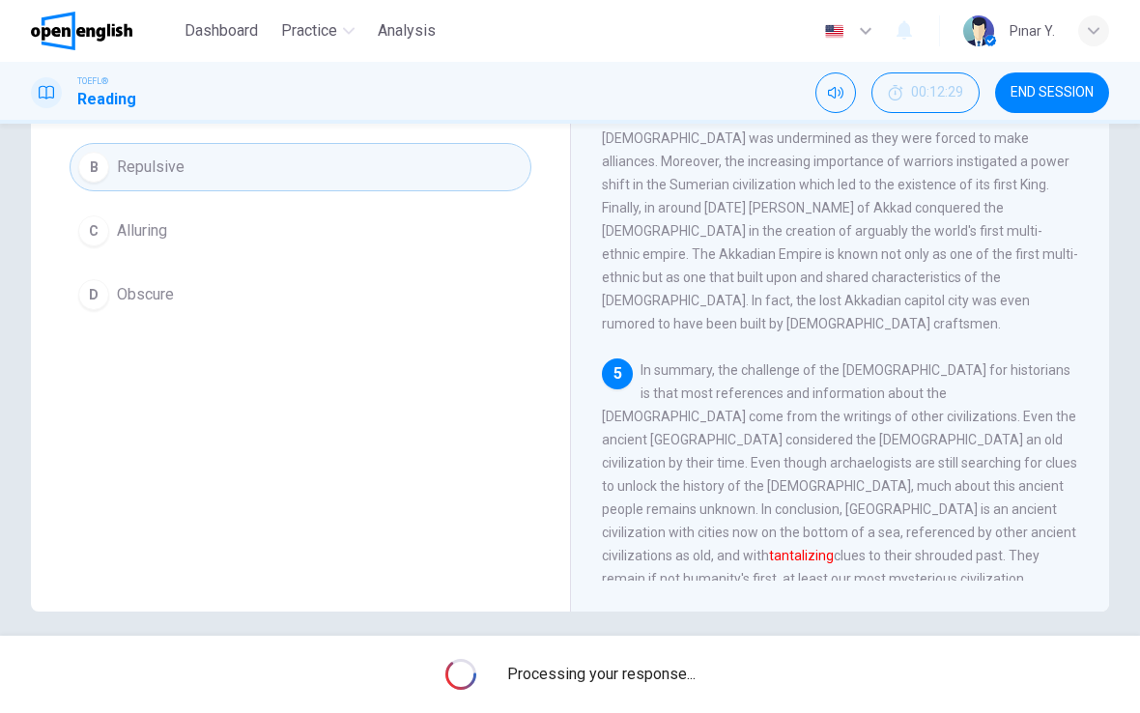
click at [626, 667] on span "Processing your response..." at bounding box center [601, 674] width 188 height 23
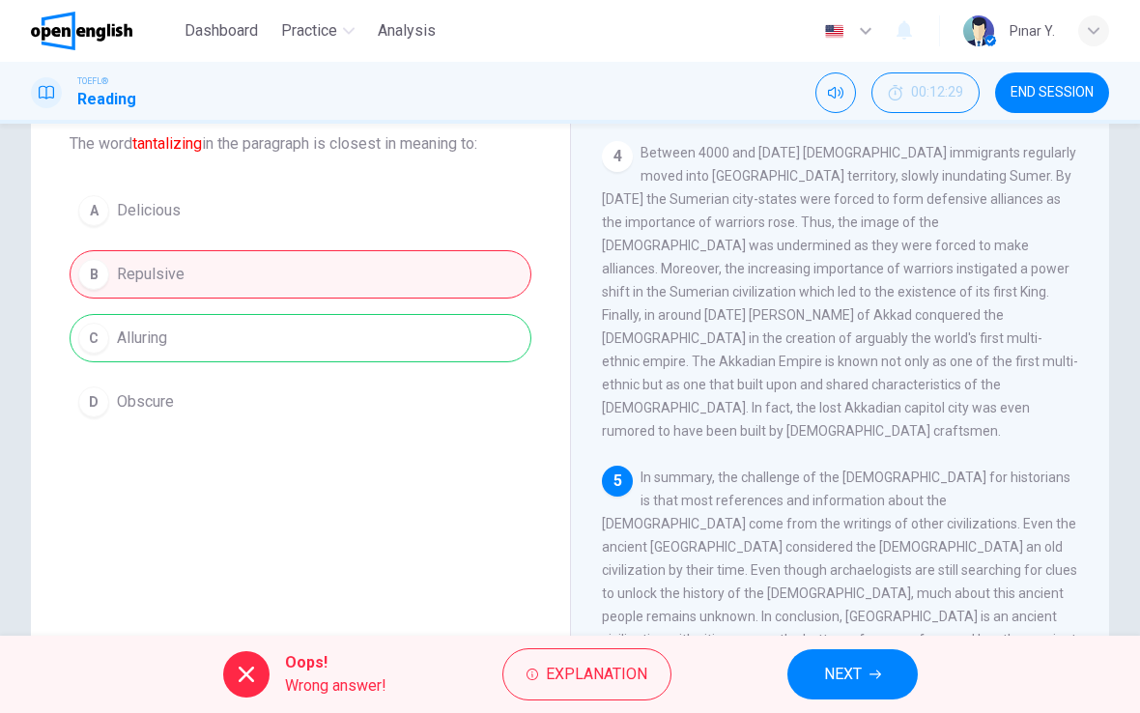
scroll to position [112, 0]
